Goal: Check status: Check status

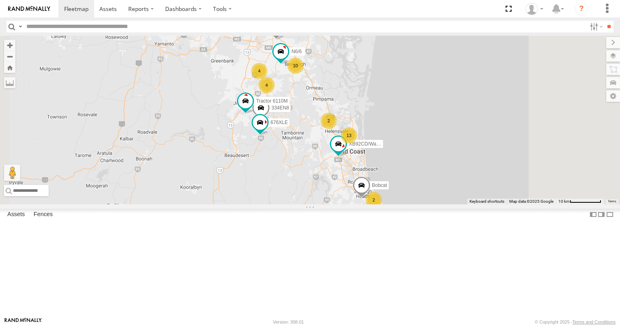
click at [0, 0] on div "616HJV" at bounding box center [0, 0] width 0 height 0
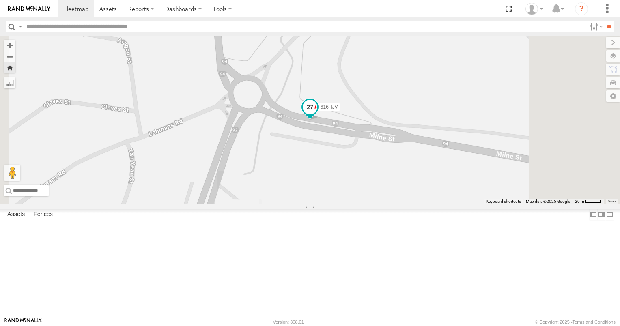
click at [317, 114] on span at bounding box center [309, 107] width 15 height 15
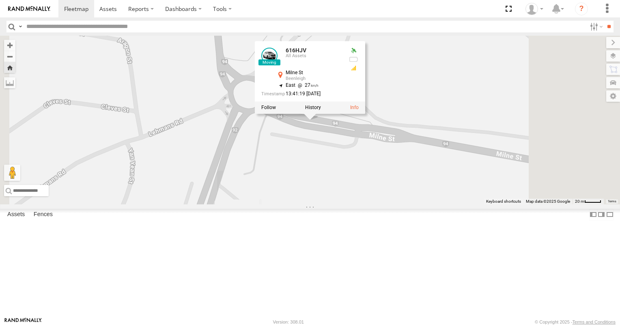
click at [321, 111] on label at bounding box center [313, 108] width 16 height 6
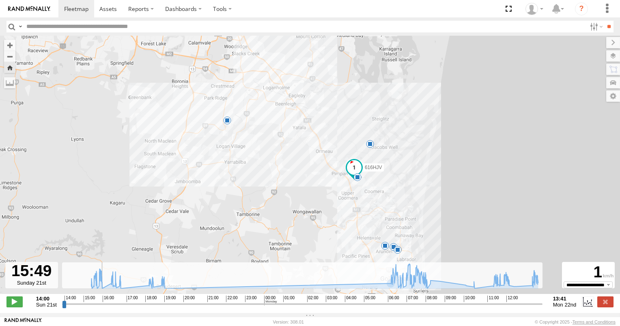
drag, startPoint x: 64, startPoint y: 308, endPoint x: 171, endPoint y: 255, distance: 119.1
type input "**********"
click at [101, 300] on input "range" at bounding box center [302, 304] width 480 height 8
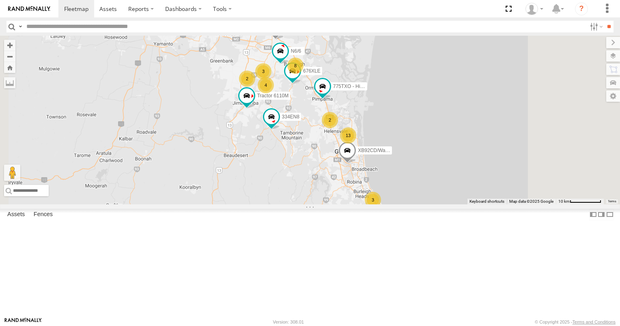
click at [381, 208] on div "3" at bounding box center [372, 200] width 16 height 16
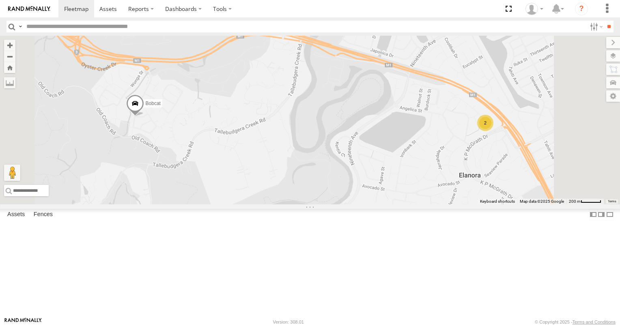
click at [493, 131] on div "2" at bounding box center [485, 123] width 16 height 16
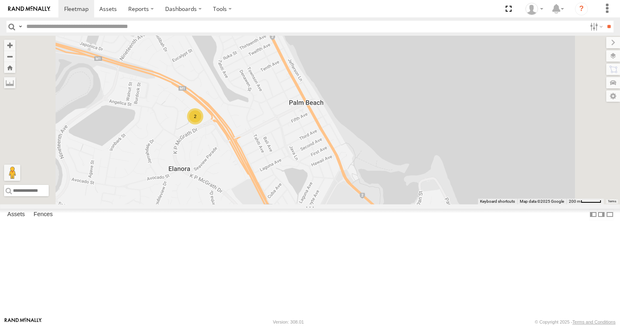
drag, startPoint x: 255, startPoint y: 158, endPoint x: 404, endPoint y: 219, distance: 161.5
click at [403, 204] on div "N6/6 334EN8 676XLE Tractor 6110M 775TXO - Hilux 3/N3 XB92CD/Water Bobcat 2" at bounding box center [310, 120] width 620 height 169
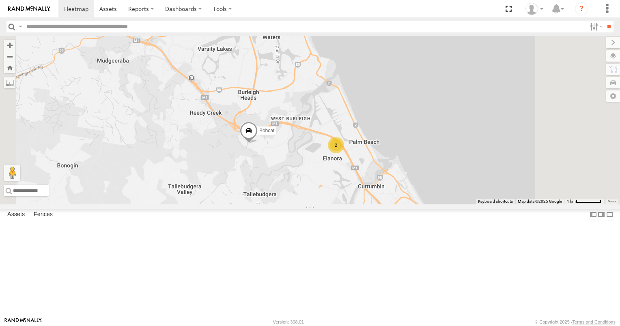
drag, startPoint x: 355, startPoint y: 204, endPoint x: 360, endPoint y: 228, distance: 24.8
click at [360, 204] on div "N6/6 334EN8 676XLE Tractor 6110M 775TXO - Hilux 3/N3 XB92CD/Water Bobcat 2" at bounding box center [310, 120] width 620 height 169
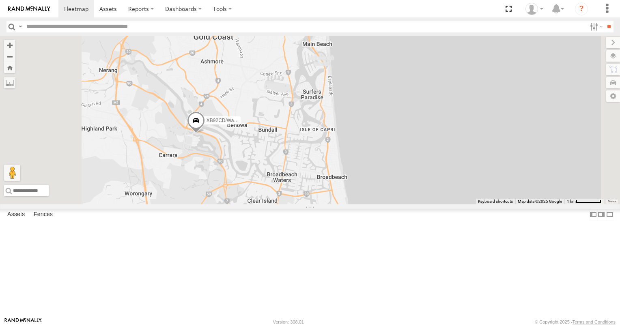
drag, startPoint x: 347, startPoint y: 227, endPoint x: 356, endPoint y: 251, distance: 25.0
click at [356, 204] on div "N6/6 334EN8 676XLE Tractor 6110M 775TXO - Hilux 3/N3 XB92CD/Water Bobcat 2" at bounding box center [310, 120] width 620 height 169
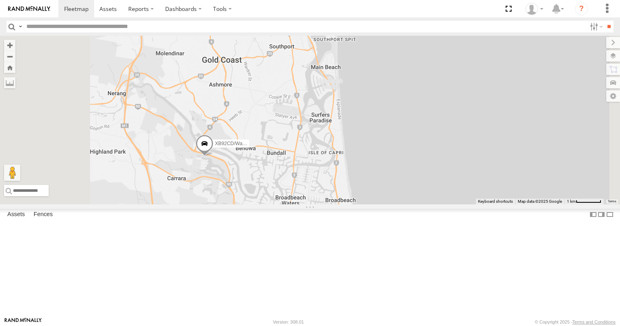
drag, startPoint x: 375, startPoint y: 276, endPoint x: 377, endPoint y: 283, distance: 7.6
click at [377, 204] on div "N6/6 334EN8 676XLE Tractor 6110M 775TXO - Hilux 3/N3 XB92CD/Water Bobcat 2" at bounding box center [310, 120] width 620 height 169
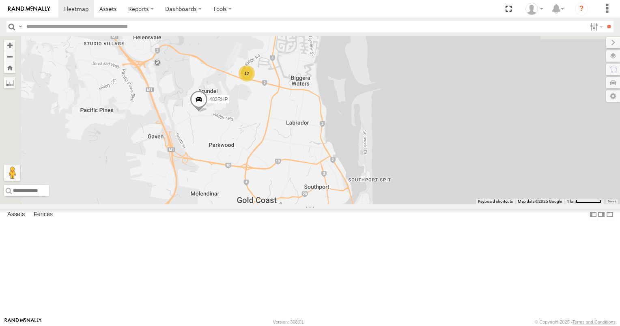
drag, startPoint x: 359, startPoint y: 228, endPoint x: 358, endPoint y: 278, distance: 49.9
click at [358, 204] on div "N6/6 334EN8 676XLE Tractor 6110M 775TXO - Hilux 3/N3 XB92CD/Water Bobcat 2 483R…" at bounding box center [310, 120] width 620 height 169
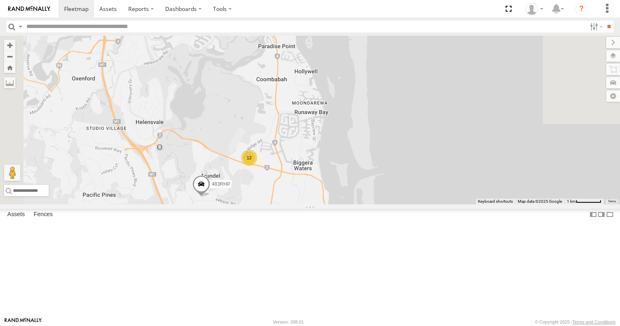
drag, startPoint x: 373, startPoint y: 262, endPoint x: 420, endPoint y: 290, distance: 55.1
click at [419, 204] on div "N6/6 334EN8 676XLE Tractor 6110M 775TXO - Hilux 3/N3 XB92CD/Water Bobcat 2 483R…" at bounding box center [310, 120] width 620 height 169
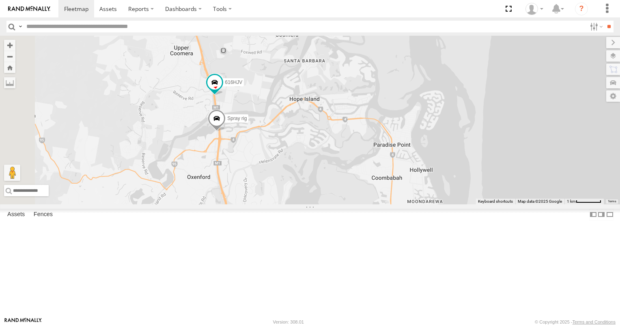
drag, startPoint x: 327, startPoint y: 221, endPoint x: 354, endPoint y: 283, distance: 68.3
click at [354, 204] on div "N6/6 334EN8 676XLE Tractor 6110M 775TXO - Hilux 3/N3 XB92CD/Water Bobcat 2 483R…" at bounding box center [310, 120] width 620 height 169
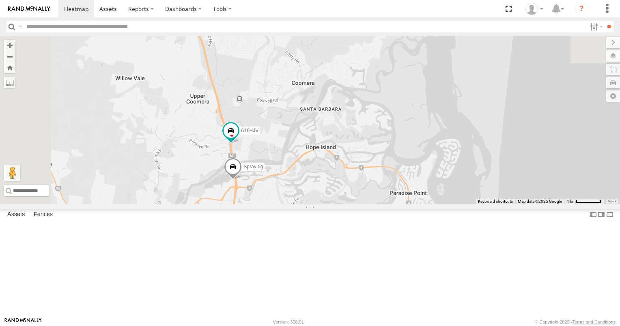
drag, startPoint x: 347, startPoint y: 266, endPoint x: 351, endPoint y: 281, distance: 15.3
click at [351, 204] on div "N6/6 334EN8 676XLE Tractor 6110M 775TXO - Hilux 3/N3 XB92CD/Water Bobcat 2 483R…" at bounding box center [310, 120] width 620 height 169
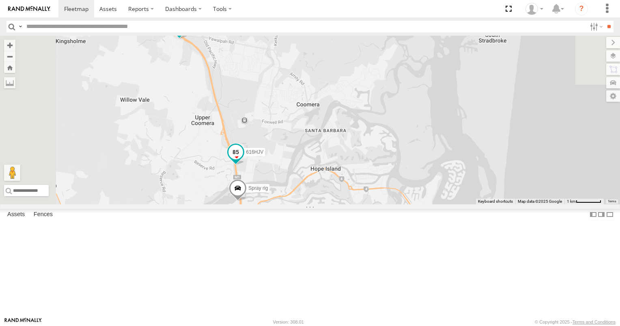
click at [243, 159] on span at bounding box center [235, 152] width 15 height 15
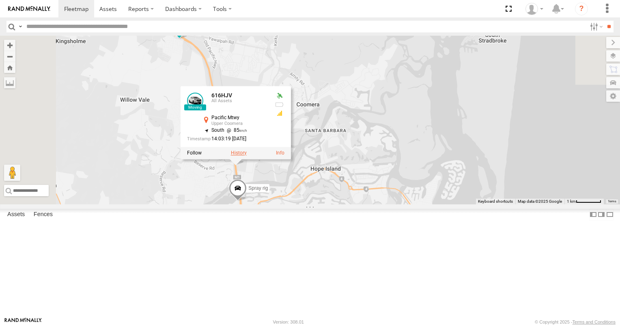
click at [247, 156] on label at bounding box center [239, 153] width 16 height 6
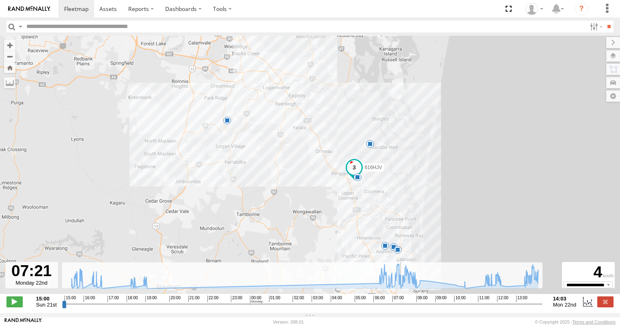
drag, startPoint x: 65, startPoint y: 308, endPoint x: 401, endPoint y: 309, distance: 336.1
click at [401, 308] on input "range" at bounding box center [302, 304] width 480 height 8
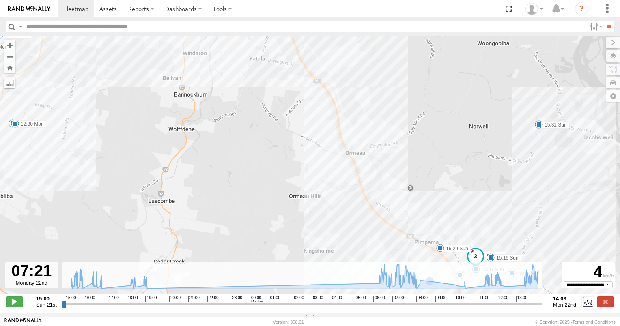
drag, startPoint x: 396, startPoint y: 230, endPoint x: 392, endPoint y: 148, distance: 82.4
click at [392, 148] on div "616HJV 15:31 Sun 06:39 Mon 06:46 Mon 06:54 Mon 16:29 Sun 11:34 Mon 11:40 Mon 11…" at bounding box center [310, 169] width 620 height 267
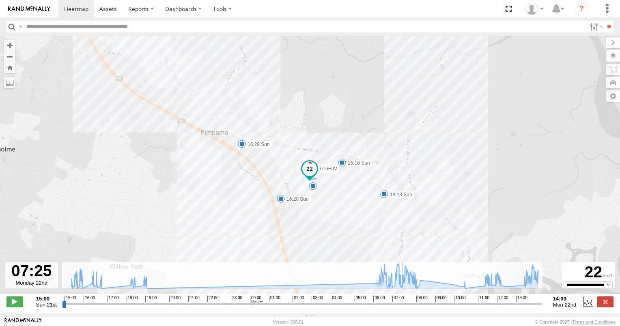
click at [403, 308] on input "range" at bounding box center [302, 304] width 480 height 8
click at [313, 190] on div "5" at bounding box center [313, 186] width 8 height 8
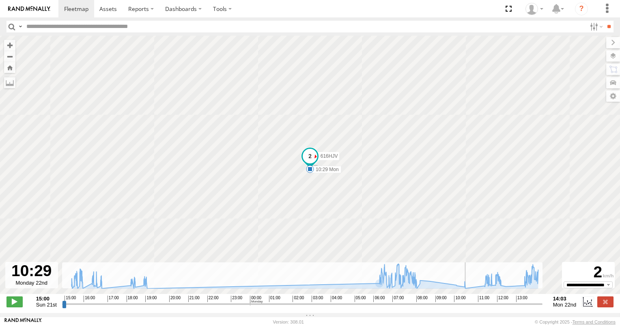
drag, startPoint x: 404, startPoint y: 306, endPoint x: 466, endPoint y: 318, distance: 62.8
click at [466, 308] on input "range" at bounding box center [302, 304] width 480 height 8
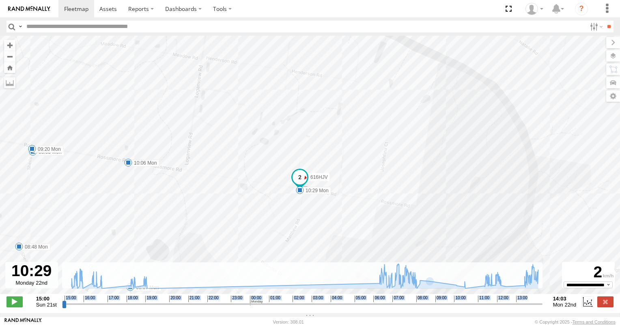
click at [466, 311] on div "**********" at bounding box center [310, 302] width 620 height 17
drag, startPoint x: 466, startPoint y: 311, endPoint x: 401, endPoint y: 209, distance: 120.1
click at [401, 209] on div "616HJV 15:31 Sun 06:39 Mon 06:46 Mon 06:54 Mon 16:29 Sun 11:34 Mon 11:40 Mon 11…" at bounding box center [310, 169] width 620 height 267
click at [422, 219] on div "616HJV 15:31 Sun 06:39 Mon 06:46 Mon 06:54 Mon 16:29 Sun 11:34 Mon 11:40 Mon 11…" at bounding box center [310, 169] width 620 height 267
click at [335, 221] on div "616HJV 15:31 Sun 06:39 Mon 06:46 Mon 06:54 Mon 16:29 Sun 11:34 Mon 11:40 Mon 11…" at bounding box center [310, 169] width 620 height 267
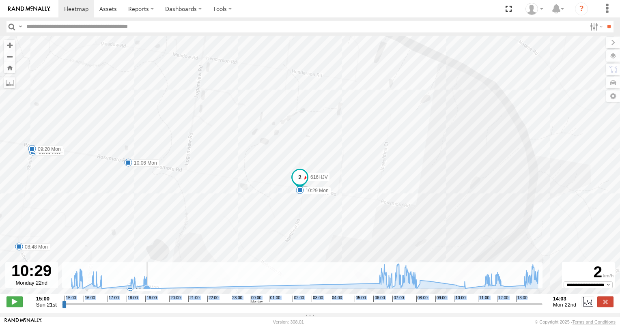
click at [181, 277] on rect at bounding box center [302, 275] width 480 height 26
click at [139, 313] on div "To navigate the map with touch gestures double-tap and hold your finger on the …" at bounding box center [310, 174] width 620 height 277
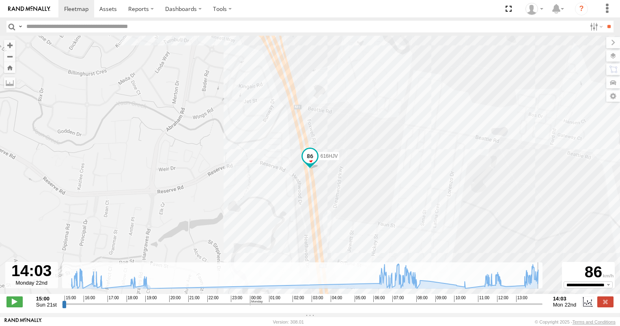
drag, startPoint x: 467, startPoint y: 306, endPoint x: 544, endPoint y: 298, distance: 77.5
type input "**********"
click at [542, 301] on input "range" at bounding box center [302, 304] width 480 height 8
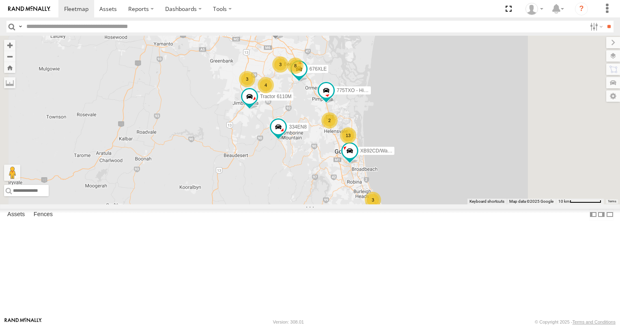
scroll to position [81, 0]
click at [0, 0] on div "334EN8 All Assets" at bounding box center [0, 0] width 0 height 0
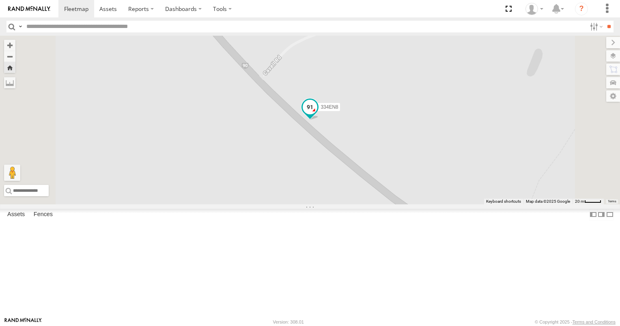
click at [317, 114] on span at bounding box center [309, 107] width 15 height 15
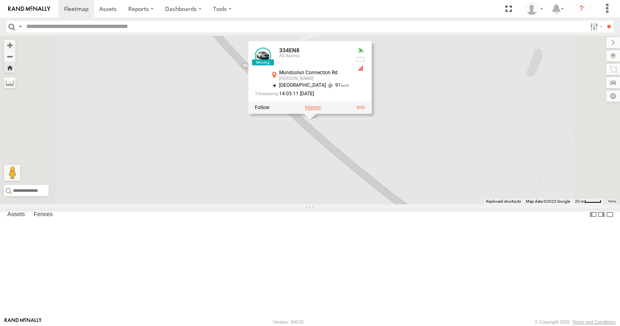
click at [321, 111] on label at bounding box center [313, 108] width 16 height 6
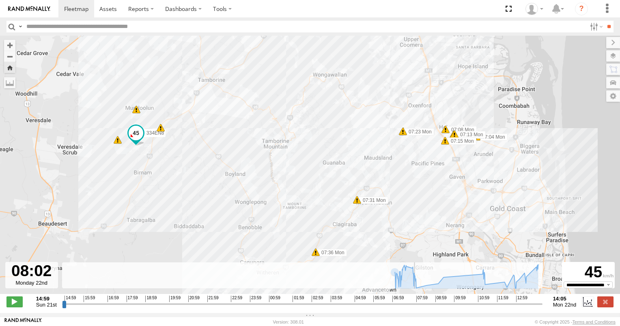
drag, startPoint x: 69, startPoint y: 310, endPoint x: 415, endPoint y: 314, distance: 345.5
click at [415, 308] on input "range" at bounding box center [302, 304] width 480 height 8
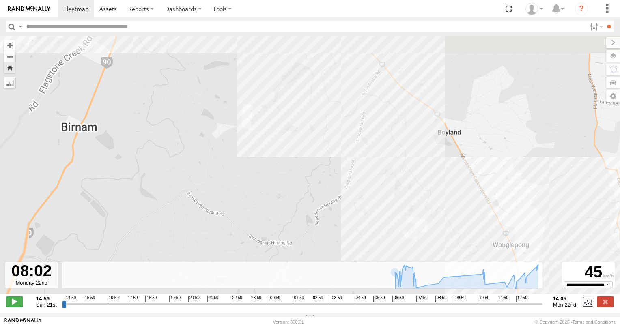
drag, startPoint x: 122, startPoint y: 135, endPoint x: 335, endPoint y: 214, distance: 226.5
click at [305, 209] on div "334EN8 07:04 Mon 07:08 Mon 07:13 Mon 07:13 Mon 07:15 Mon 07:23 Mon 07:23 Mon 07…" at bounding box center [310, 169] width 620 height 267
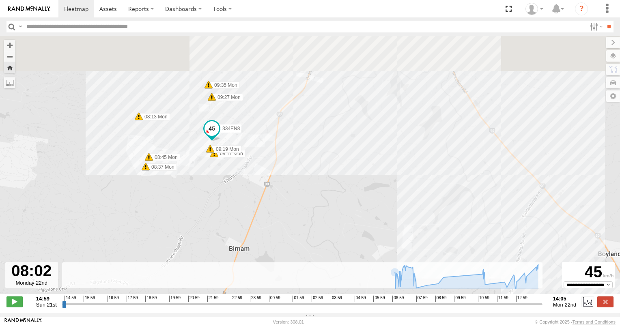
drag, startPoint x: 230, startPoint y: 156, endPoint x: 249, endPoint y: 222, distance: 68.4
click at [249, 221] on div "334EN8 07:04 Mon 07:08 Mon 07:13 Mon 07:13 Mon 07:15 Mon 07:23 Mon 07:23 Mon 07…" at bounding box center [310, 169] width 620 height 267
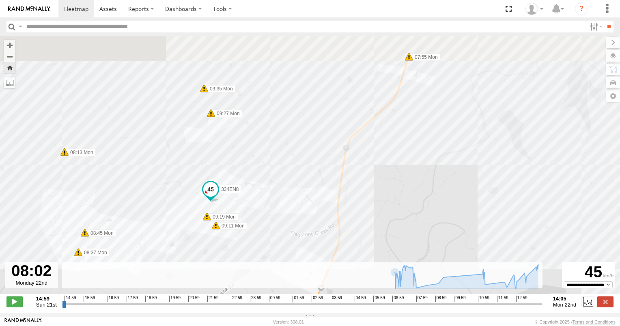
drag, startPoint x: 259, startPoint y: 187, endPoint x: 270, endPoint y: 212, distance: 26.8
click at [270, 211] on div "334EN8 07:04 Mon 07:08 Mon 07:13 Mon 07:13 Mon 07:15 Mon 07:23 Mon 07:23 Mon 07…" at bounding box center [310, 169] width 620 height 267
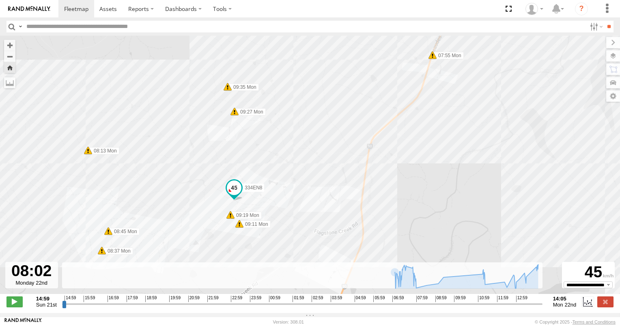
drag, startPoint x: 304, startPoint y: 234, endPoint x: 291, endPoint y: 159, distance: 76.1
click at [291, 161] on div "334EN8 07:04 Mon 07:08 Mon 07:13 Mon 07:13 Mon 07:15 Mon 07:23 Mon 07:23 Mon 07…" at bounding box center [310, 169] width 620 height 267
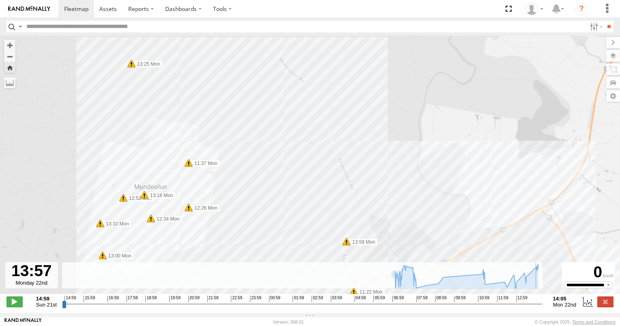
drag, startPoint x: 416, startPoint y: 308, endPoint x: 534, endPoint y: 313, distance: 118.9
type input "**********"
click at [536, 308] on input "range" at bounding box center [302, 304] width 480 height 8
